Goal: Task Accomplishment & Management: Complete application form

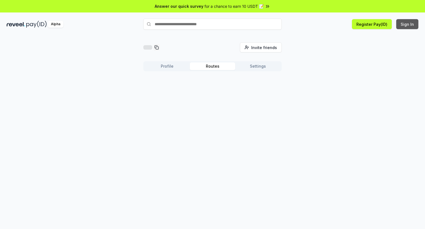
click at [403, 26] on button "Sign In" at bounding box center [407, 24] width 22 height 10
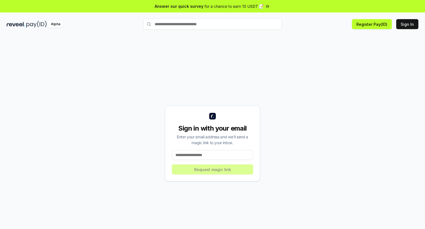
click at [218, 157] on input at bounding box center [212, 155] width 81 height 10
